Goal: Obtain resource: Download file/media

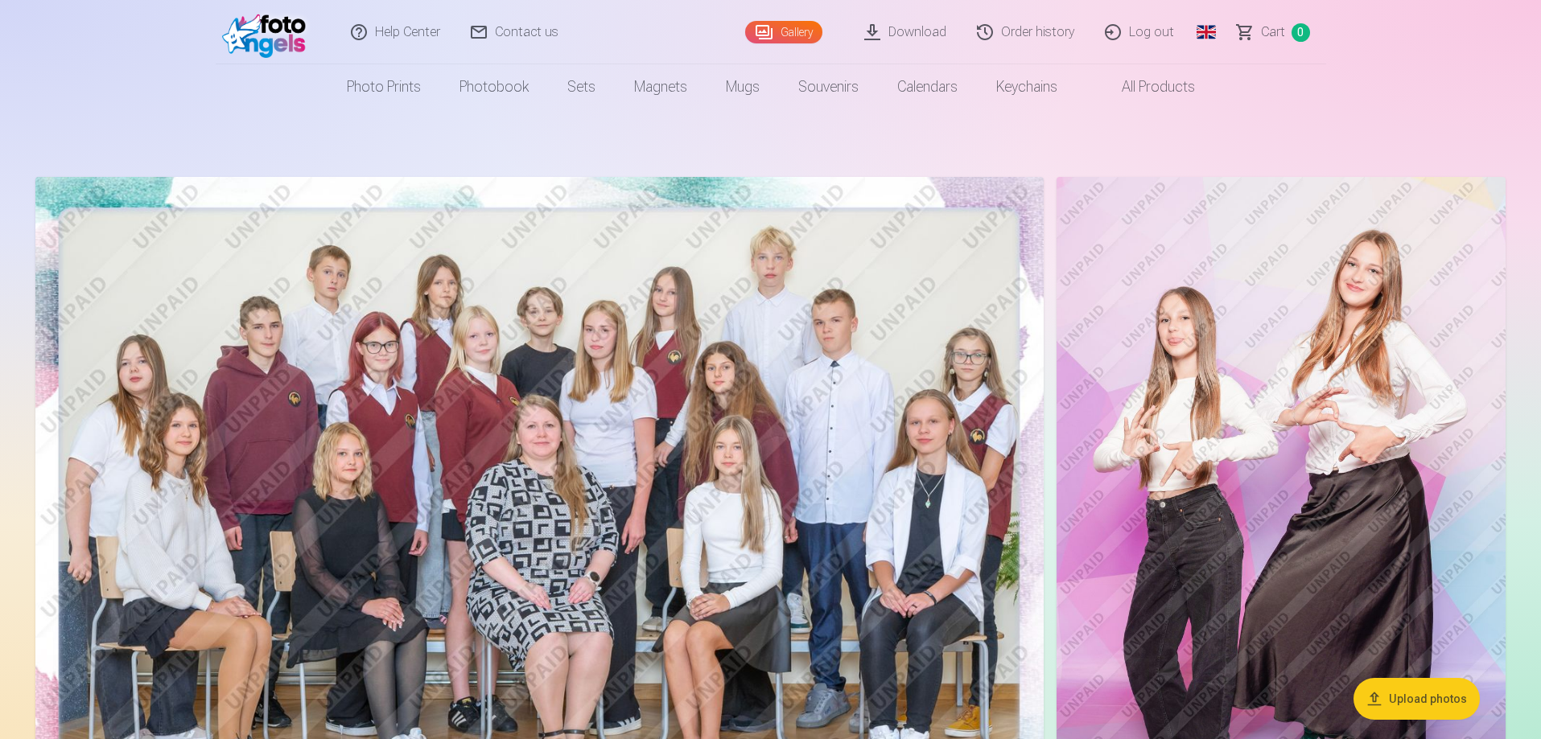
click at [1030, 32] on link "Order history" at bounding box center [1026, 32] width 128 height 64
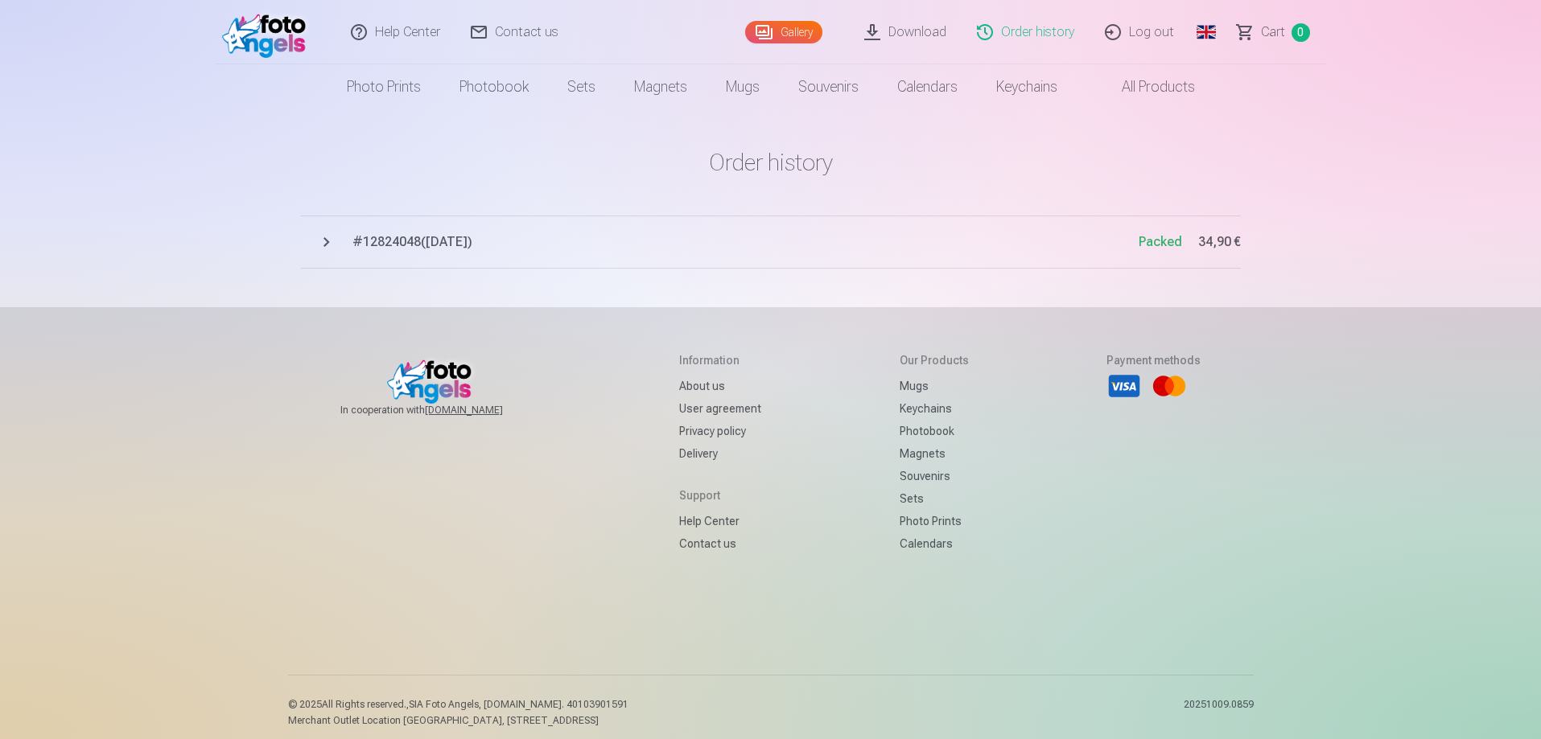
click at [920, 31] on link "Download" at bounding box center [906, 32] width 113 height 64
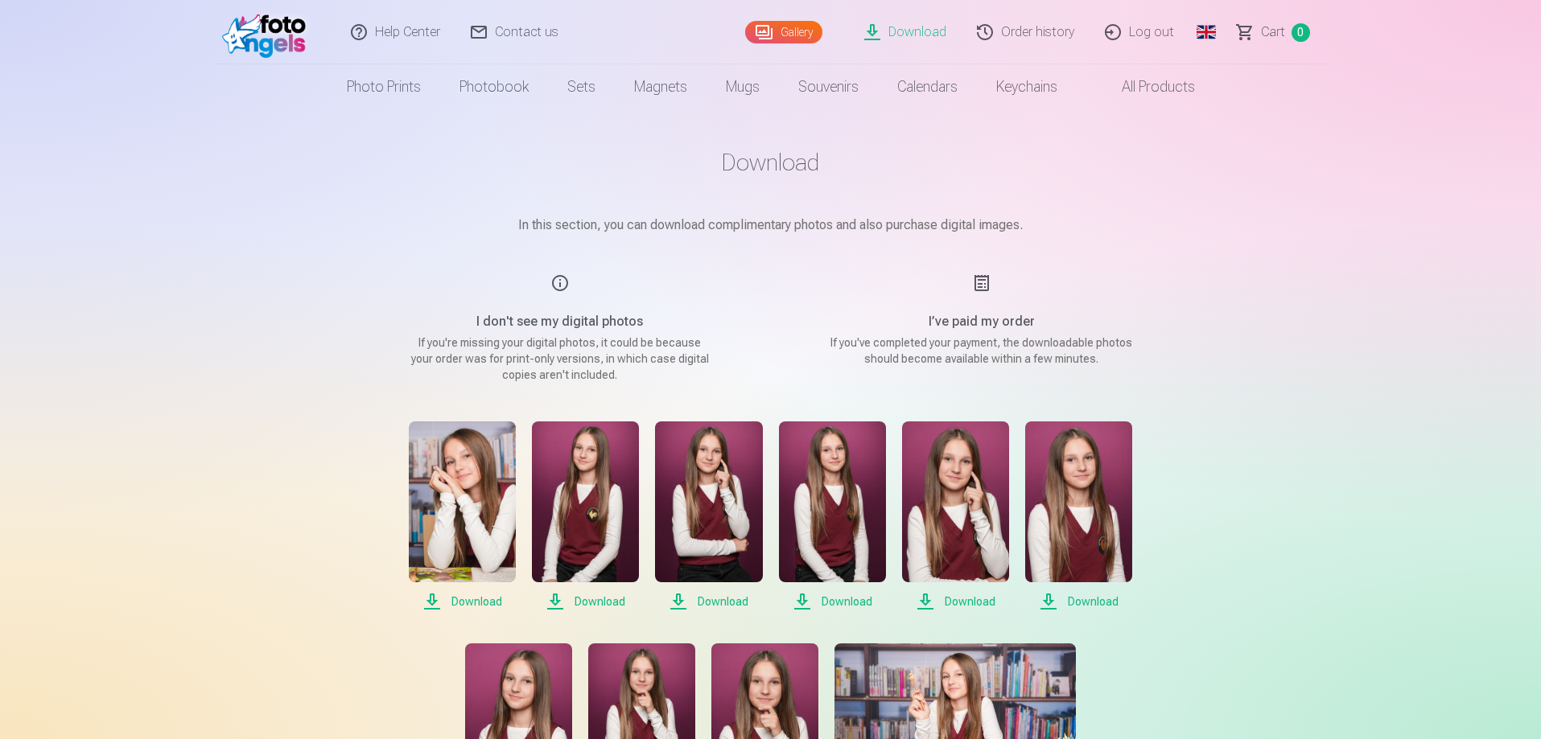
click at [1155, 25] on link "Log out" at bounding box center [1140, 32] width 100 height 64
click at [1208, 30] on link "Global" at bounding box center [1206, 32] width 32 height 64
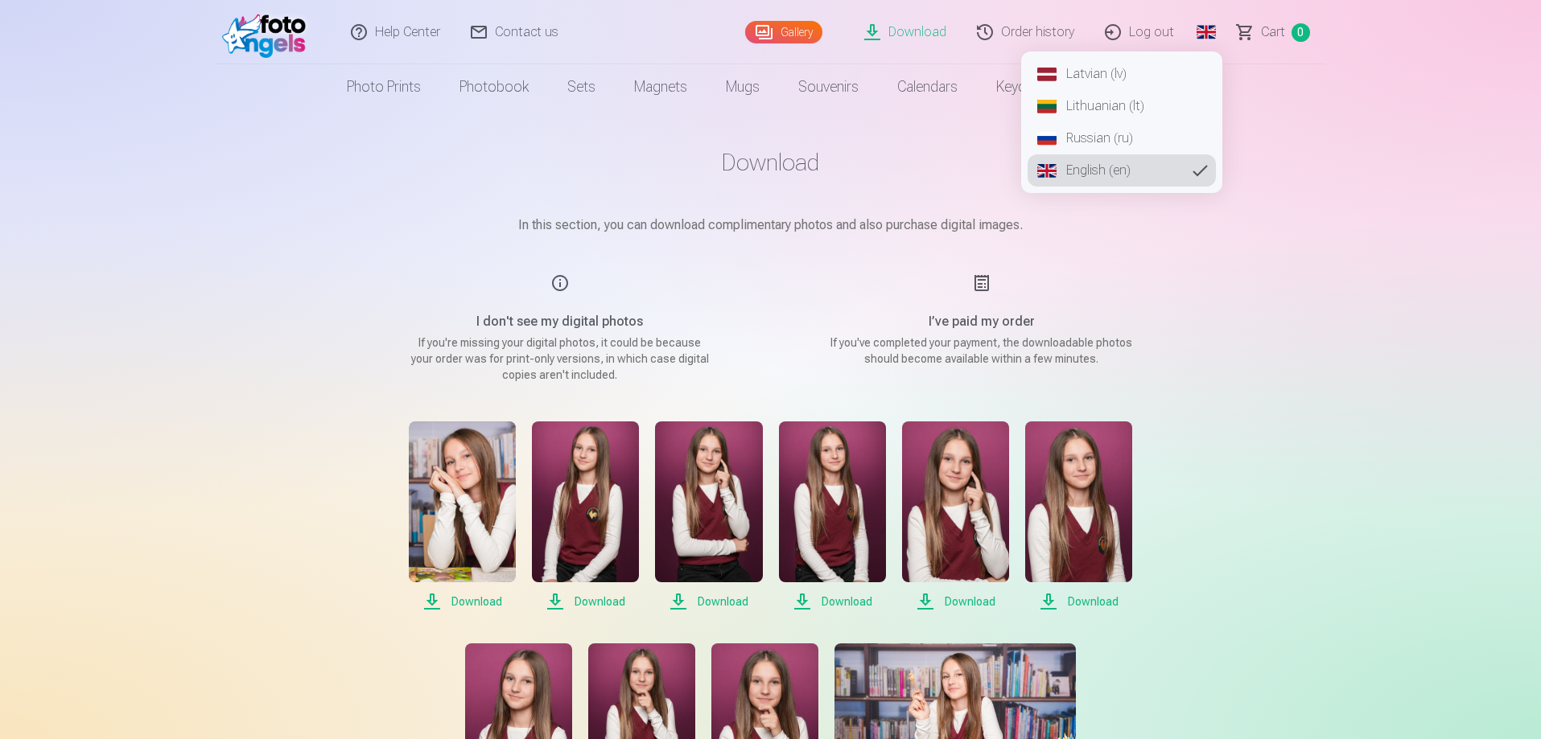
click at [1105, 67] on link "Latvian (lv)" at bounding box center [1122, 74] width 188 height 32
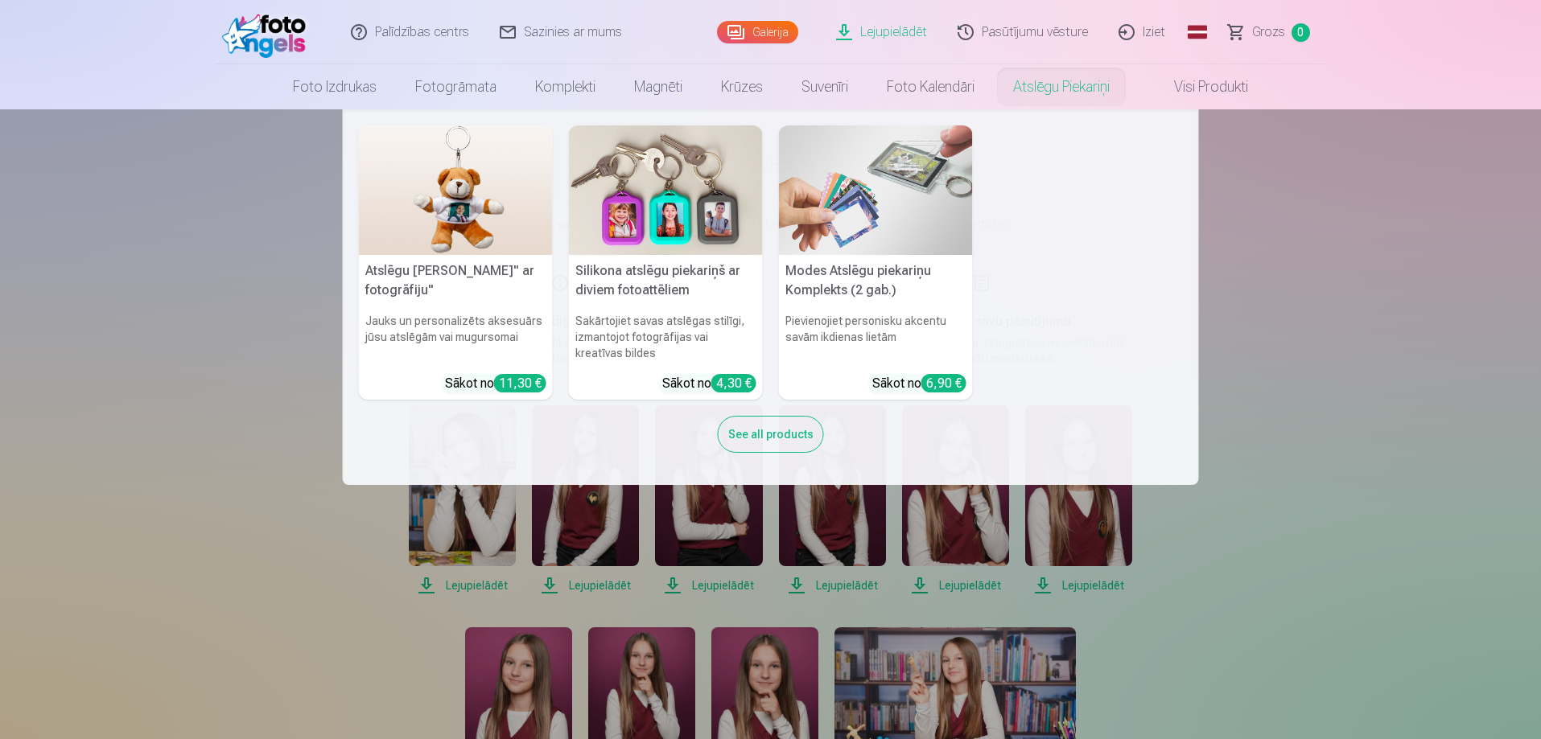
click at [1402, 332] on nav "Atslēgu piekariņš Lācītis" ar fotogrāfiju" Jauks un personalizēts aksesuārs jūs…" at bounding box center [770, 297] width 1541 height 376
